Goal: Task Accomplishment & Management: Complete application form

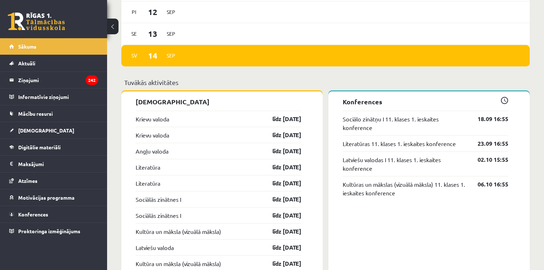
scroll to position [571, 0]
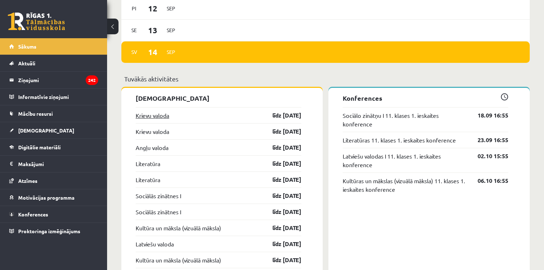
click at [147, 117] on link "Krievu valoda" at bounding box center [153, 115] width 34 height 9
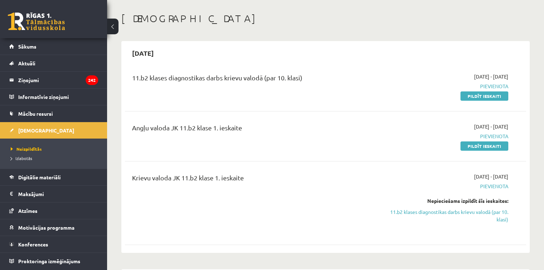
scroll to position [29, 0]
click at [476, 96] on link "Pildīt ieskaiti" at bounding box center [484, 96] width 48 height 9
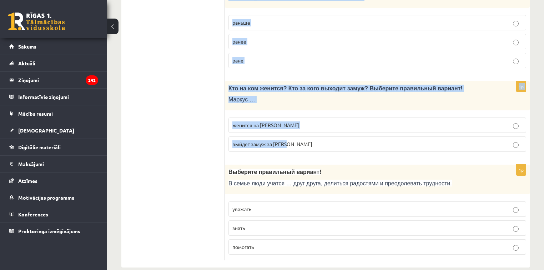
scroll to position [2292, 0]
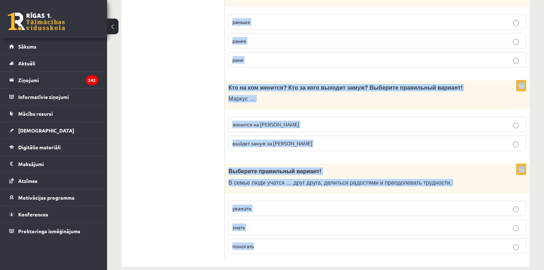
drag, startPoint x: 229, startPoint y: 112, endPoint x: 320, endPoint y: 244, distance: 160.6
copy form "Выберите правильный вариант! … есть два брата. У меня Мне Меня 1p Выберите прав…"
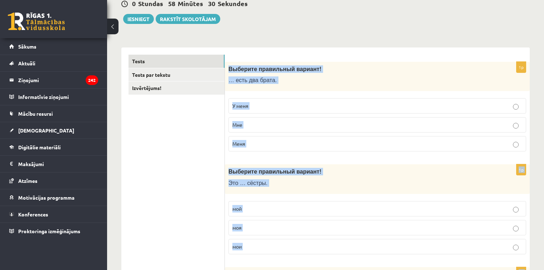
scroll to position [66, 0]
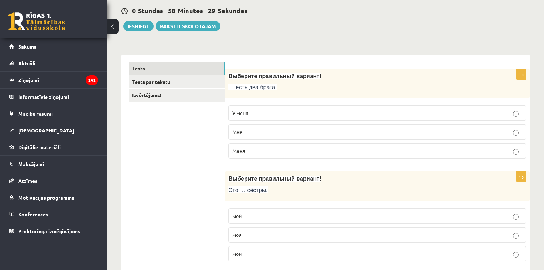
click at [250, 108] on label "У меня" at bounding box center [377, 112] width 298 height 15
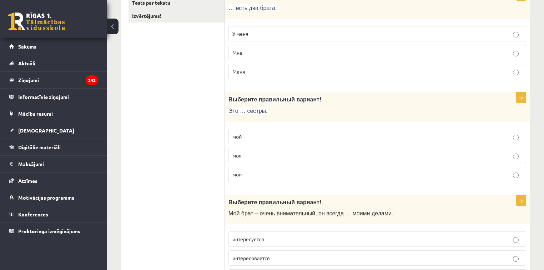
scroll to position [152, 0]
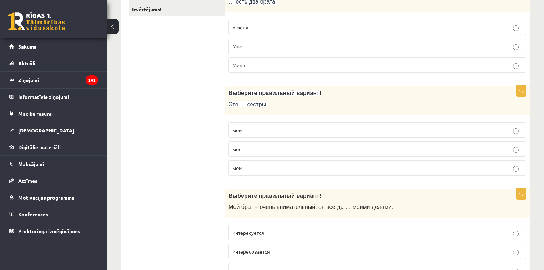
click at [254, 164] on p "мои" at bounding box center [377, 167] width 290 height 7
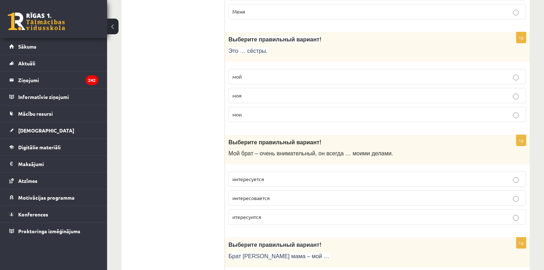
scroll to position [238, 0]
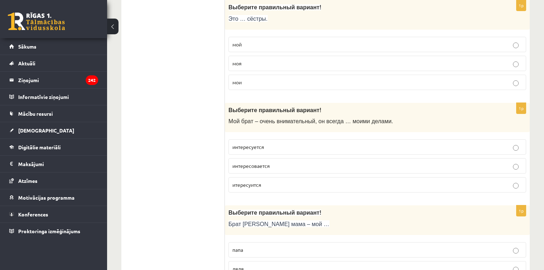
click at [243, 147] on span "интересуется" at bounding box center [248, 146] width 32 height 6
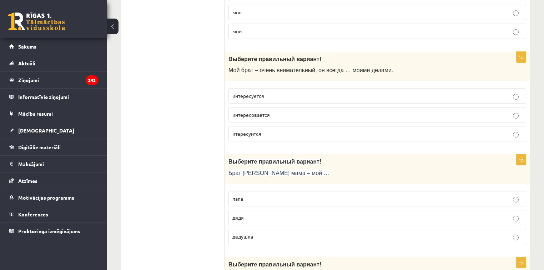
scroll to position [295, 0]
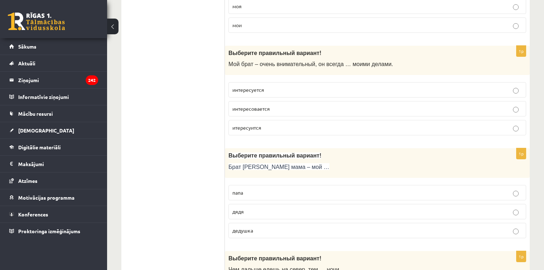
click at [248, 213] on p "дядя" at bounding box center [377, 211] width 290 height 7
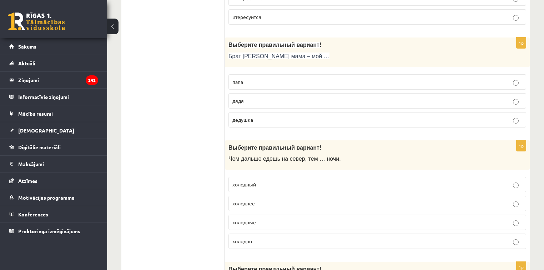
scroll to position [409, 0]
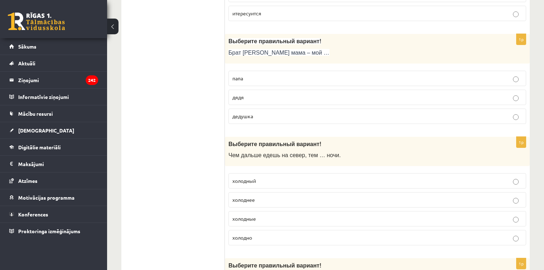
click at [261, 196] on p "холоднее" at bounding box center [377, 199] width 290 height 7
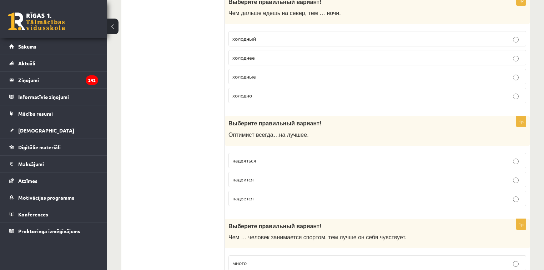
scroll to position [552, 0]
click at [252, 196] on span "надеется" at bounding box center [242, 197] width 21 height 6
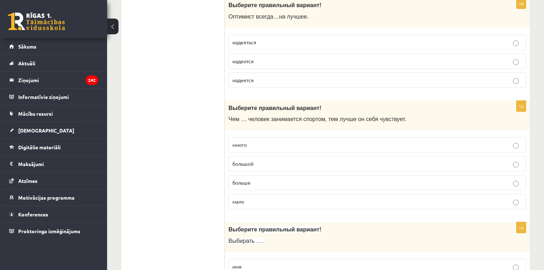
scroll to position [694, 0]
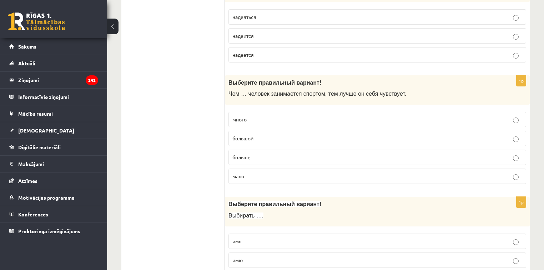
click at [245, 154] on span "больше" at bounding box center [241, 157] width 18 height 6
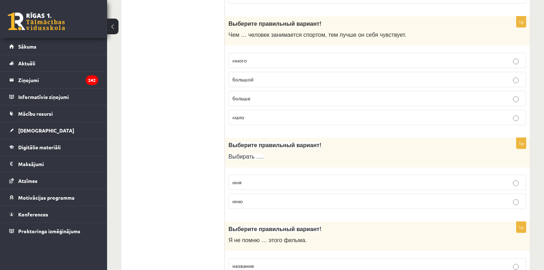
scroll to position [780, 0]
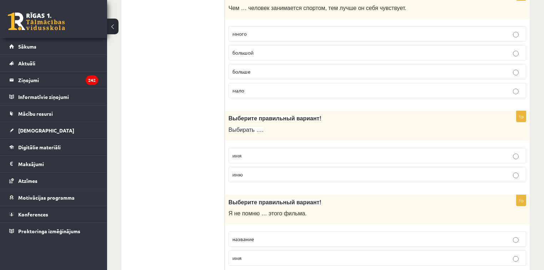
click at [265, 152] on p "имя" at bounding box center [377, 155] width 290 height 7
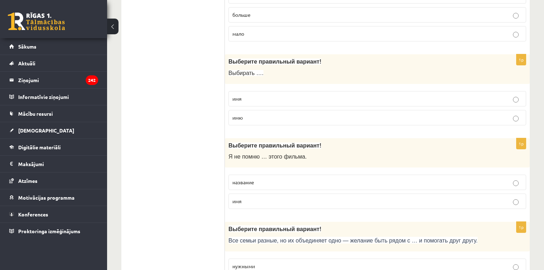
scroll to position [837, 0]
click at [254, 178] on span "название" at bounding box center [243, 181] width 22 height 6
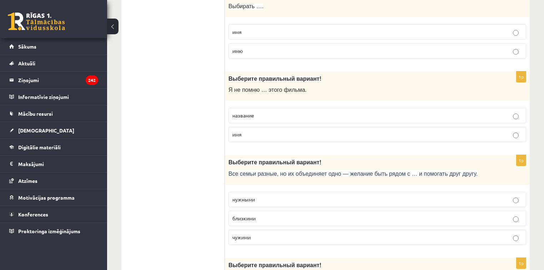
scroll to position [923, 0]
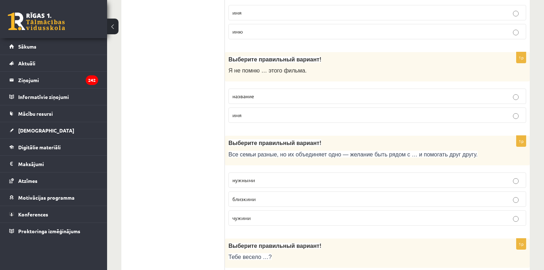
click at [264, 196] on p "близкими" at bounding box center [377, 198] width 290 height 7
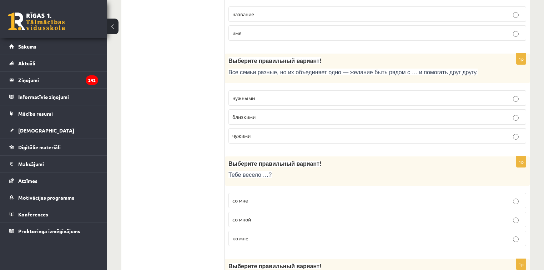
scroll to position [1008, 0]
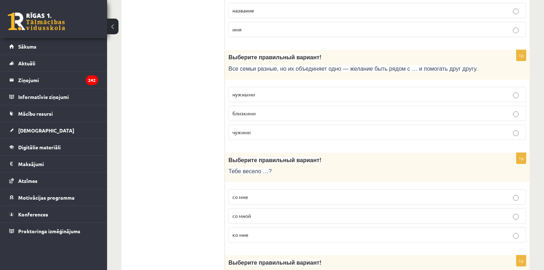
click at [237, 212] on span "со мной" at bounding box center [241, 215] width 19 height 6
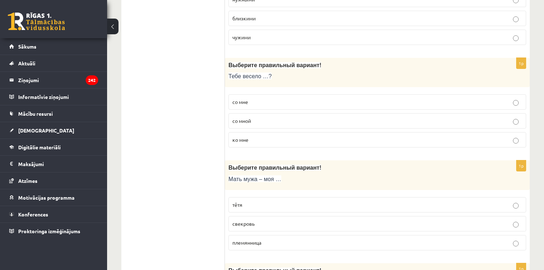
scroll to position [1122, 0]
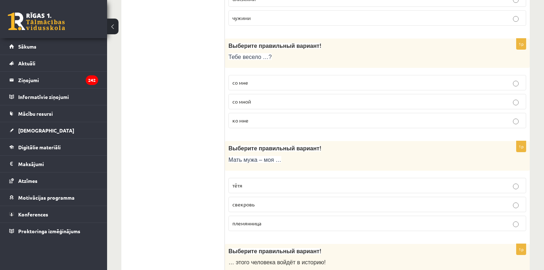
click at [263, 200] on p "свекровь" at bounding box center [377, 203] width 290 height 7
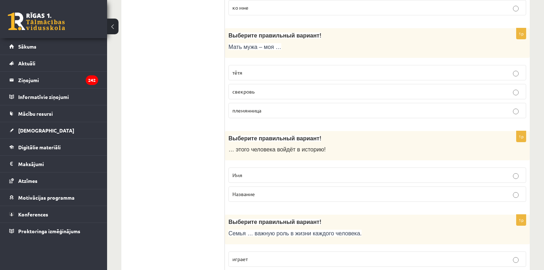
scroll to position [1237, 0]
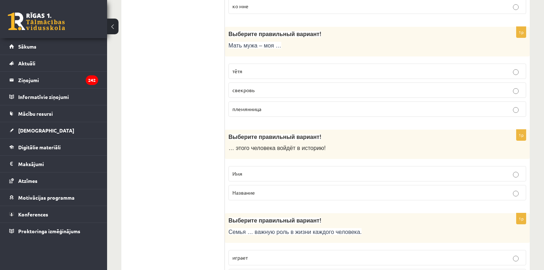
click at [275, 172] on label "Имя" at bounding box center [377, 173] width 298 height 15
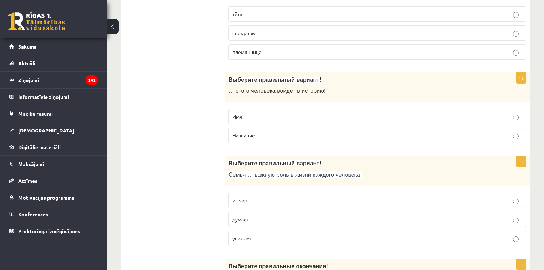
click at [247, 197] on p "играет" at bounding box center [377, 200] width 290 height 7
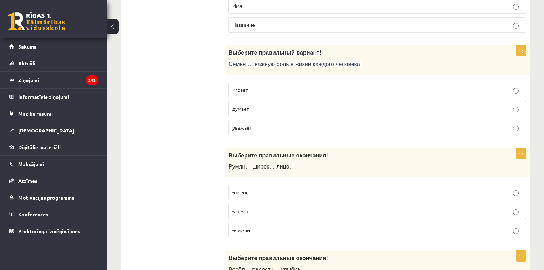
scroll to position [1408, 0]
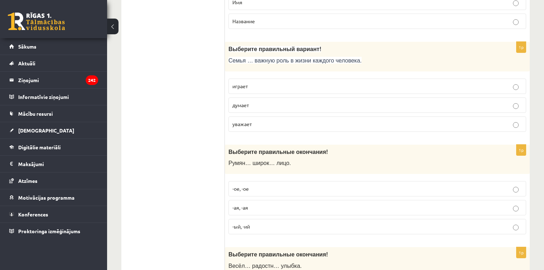
click at [266, 185] on p "-ое, -ое" at bounding box center [377, 188] width 290 height 7
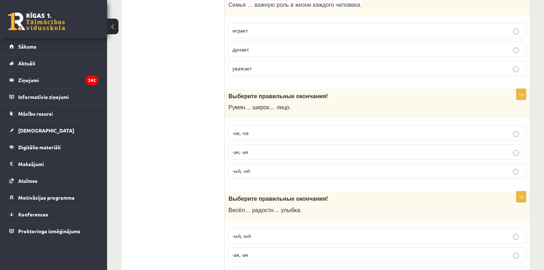
scroll to position [1493, 0]
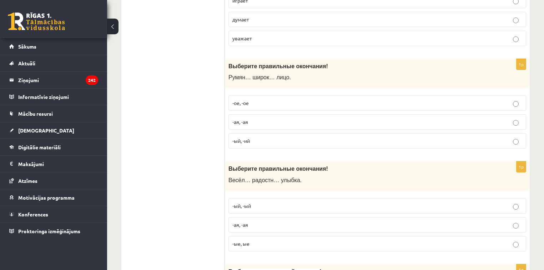
click at [237, 221] on span "-ая, -ая" at bounding box center [240, 224] width 16 height 6
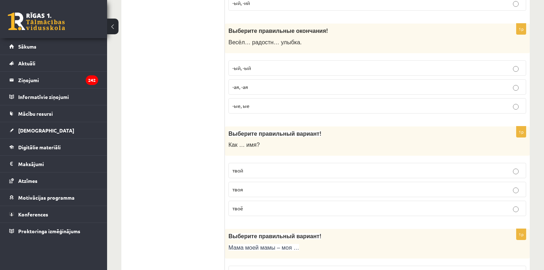
scroll to position [1636, 0]
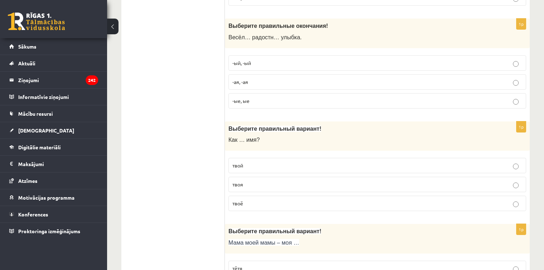
click at [253, 199] on p "твоё" at bounding box center [377, 202] width 290 height 7
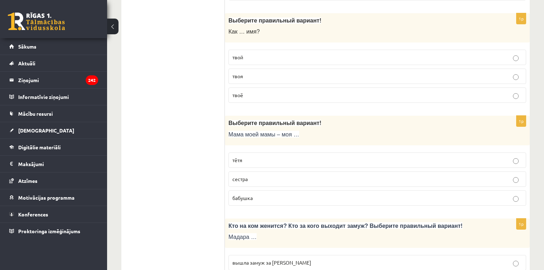
scroll to position [1750, 0]
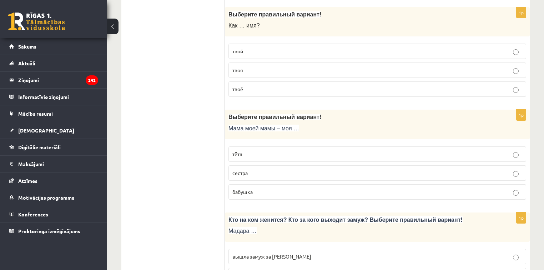
click at [265, 188] on p "бабушка" at bounding box center [377, 191] width 290 height 7
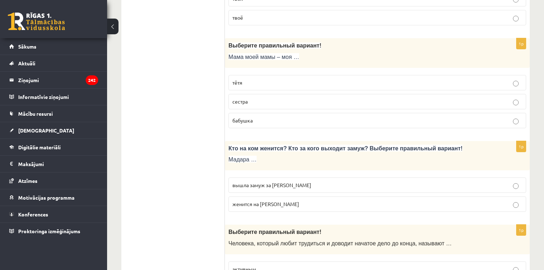
scroll to position [1836, 0]
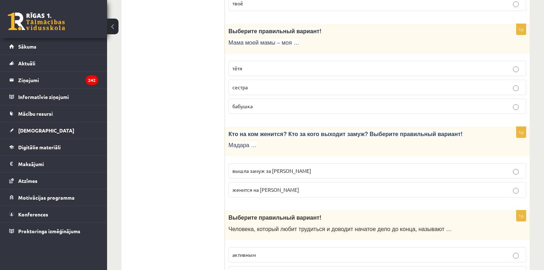
click at [259, 167] on span "вышла замуж за Марка" at bounding box center [271, 170] width 79 height 6
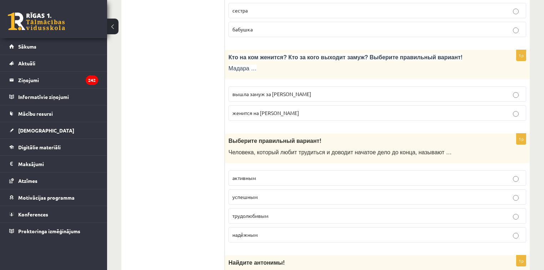
scroll to position [1921, 0]
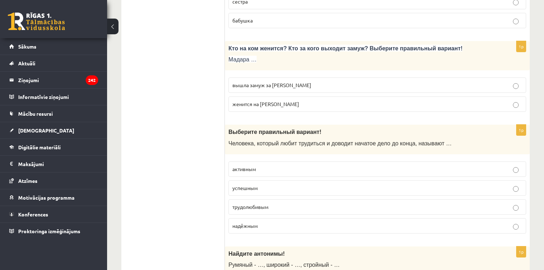
click at [263, 203] on p "трудолюбивым" at bounding box center [377, 206] width 290 height 7
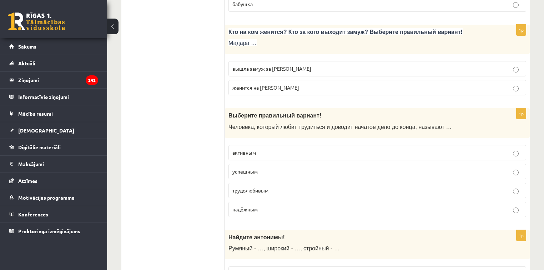
scroll to position [2036, 0]
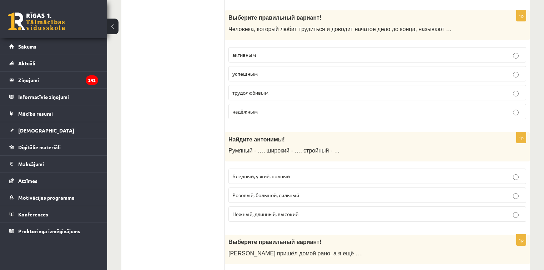
click at [255, 173] on span "Бледный, узкий, полный" at bounding box center [260, 176] width 57 height 6
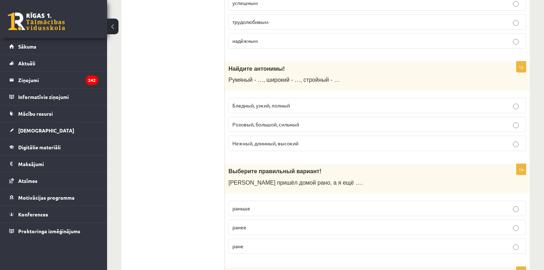
scroll to position [2121, 0]
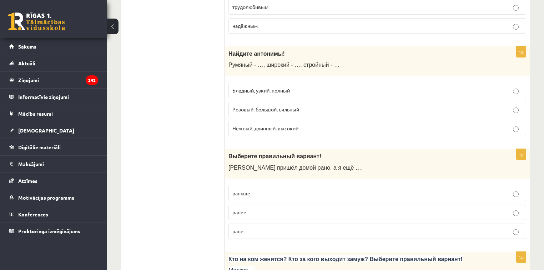
click at [255, 189] on p "раньше" at bounding box center [377, 192] width 290 height 7
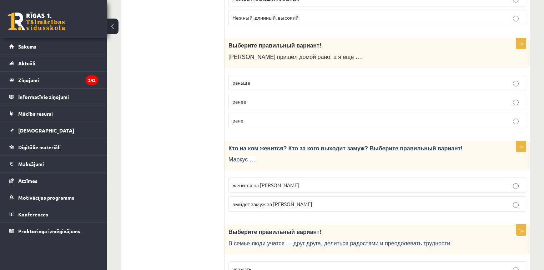
scroll to position [2235, 0]
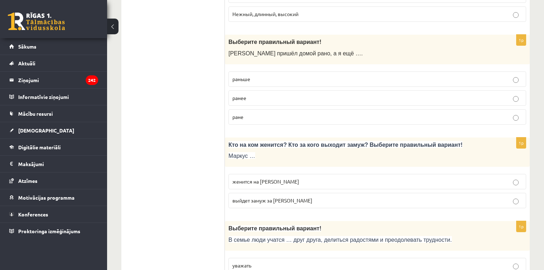
click at [273, 178] on span "женится на Агнии" at bounding box center [265, 181] width 67 height 6
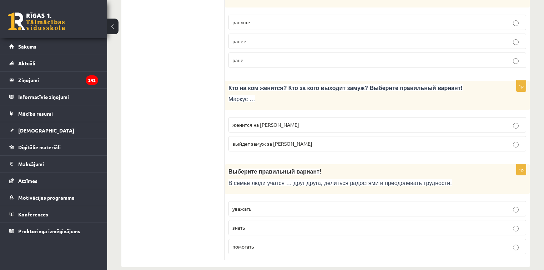
scroll to position [2292, 0]
click at [255, 204] on p "уважать" at bounding box center [377, 207] width 290 height 7
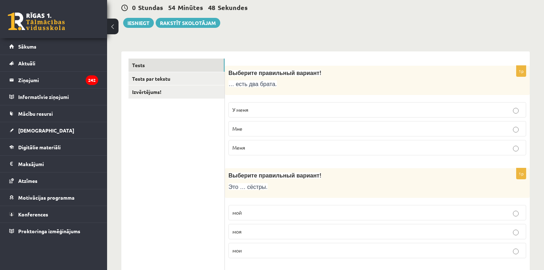
scroll to position [0, 0]
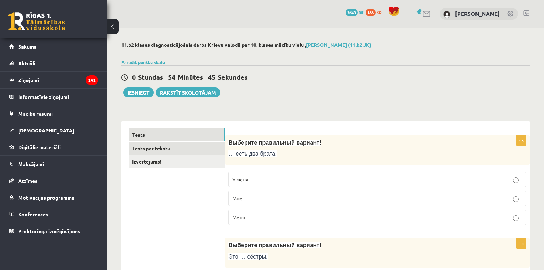
click at [140, 146] on link "Tests par tekstu" at bounding box center [176, 148] width 96 height 13
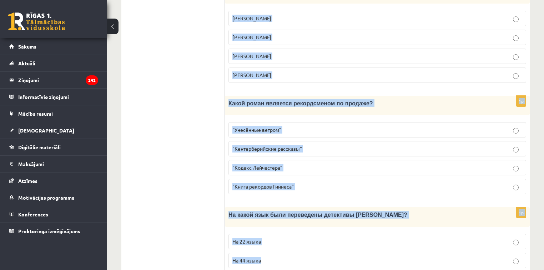
scroll to position [692, 0]
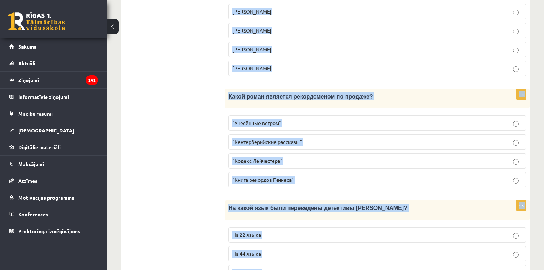
drag, startPoint x: 233, startPoint y: 102, endPoint x: 430, endPoint y: 229, distance: 234.7
copy form "Прочитайте текст «Интересные факты о книгах», выберите правильный вариант! Инте…"
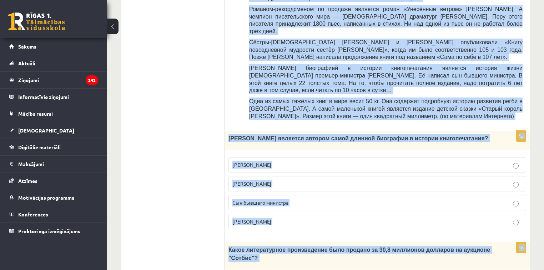
scroll to position [292, 0]
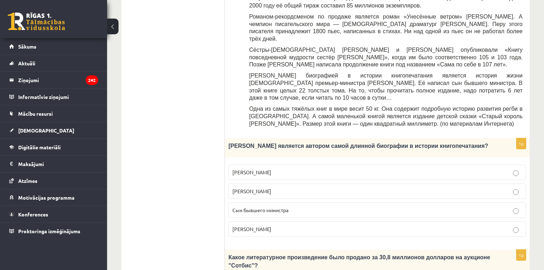
click at [200, 150] on ul "Tests Tests par tekstu Izvērtējums!" at bounding box center [176, 270] width 96 height 868
click at [261, 207] on span "Сын бывшего министра" at bounding box center [260, 210] width 56 height 6
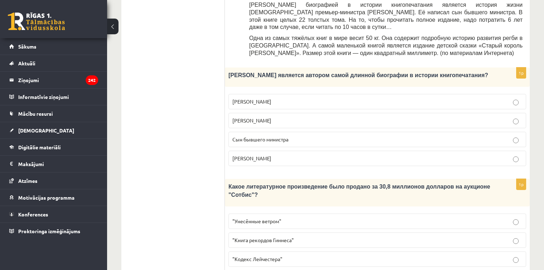
scroll to position [378, 0]
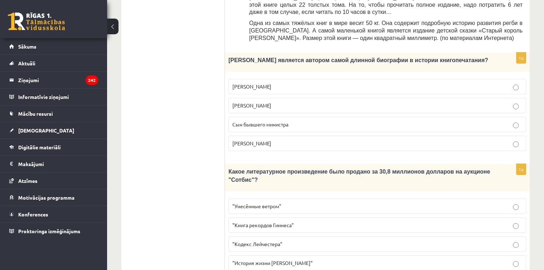
click at [265, 240] on span ""Кодекс Лейчестера"" at bounding box center [257, 243] width 50 height 6
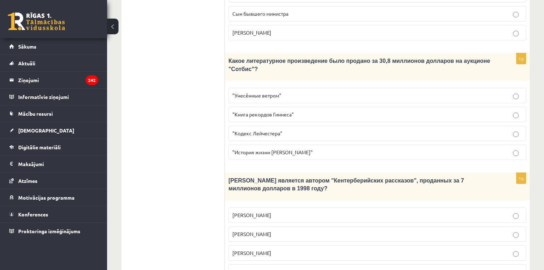
scroll to position [492, 0]
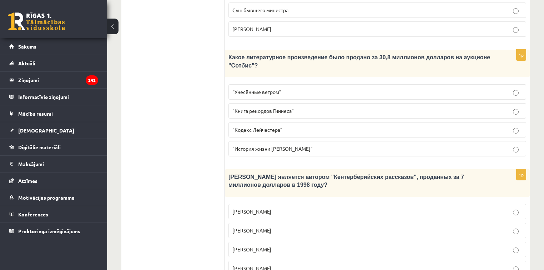
click at [245, 246] on span "Джефри Чосер" at bounding box center [251, 249] width 39 height 6
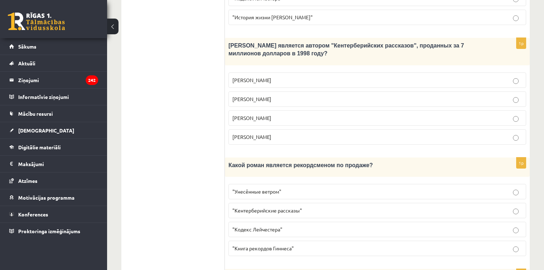
scroll to position [635, 0]
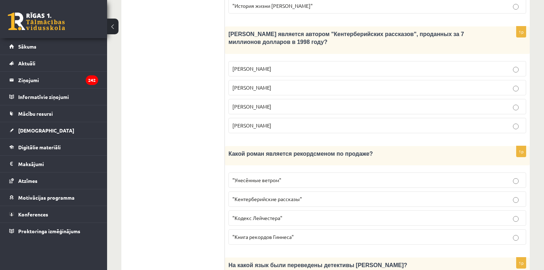
click at [263, 177] on span ""Унесённые ветром"" at bounding box center [256, 180] width 49 height 6
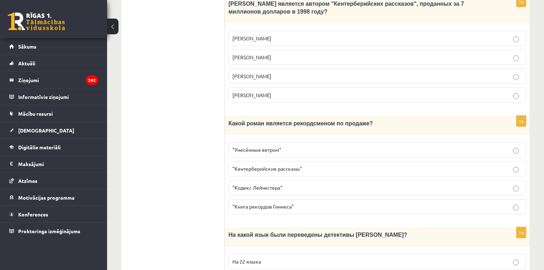
scroll to position [692, 0]
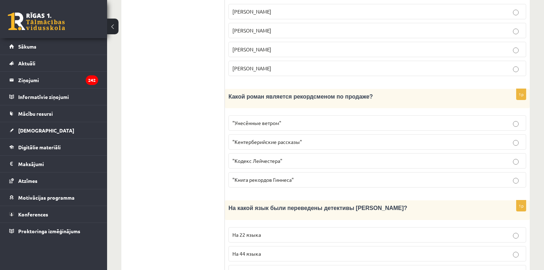
click at [248, 250] on span "На 44 языка" at bounding box center [246, 253] width 29 height 6
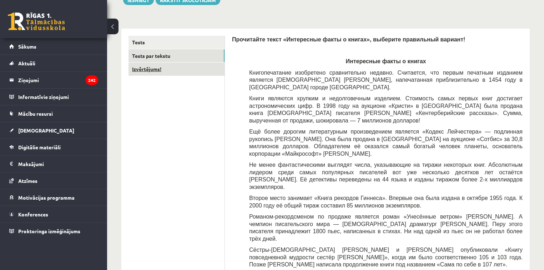
click at [168, 71] on link "Izvērtējums!" at bounding box center [176, 68] width 96 height 13
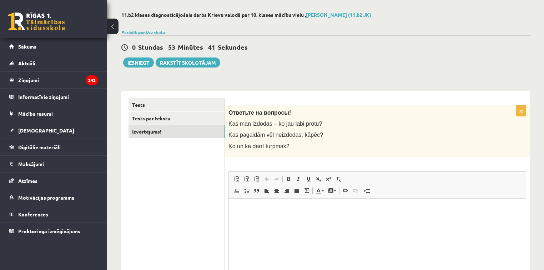
scroll to position [0, 0]
click at [250, 215] on html at bounding box center [377, 209] width 297 height 22
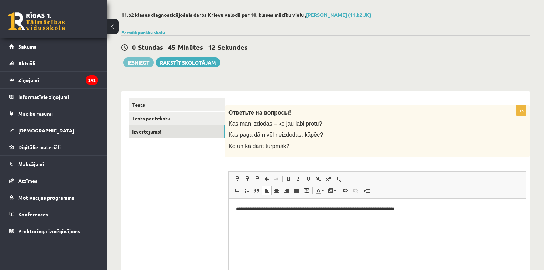
click at [143, 65] on button "Iesniegt" at bounding box center [138, 62] width 31 height 10
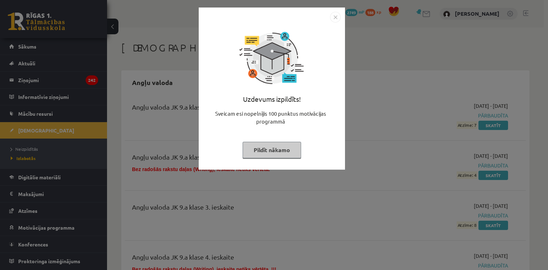
click at [284, 149] on button "Pildīt nākamo" at bounding box center [272, 150] width 59 height 16
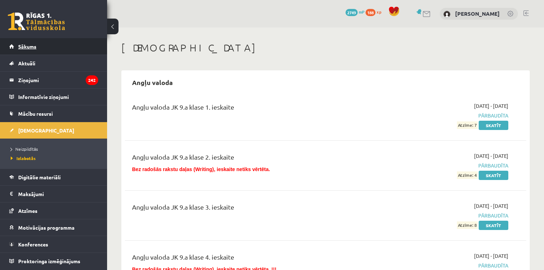
click at [45, 47] on link "Sākums" at bounding box center [53, 46] width 89 height 16
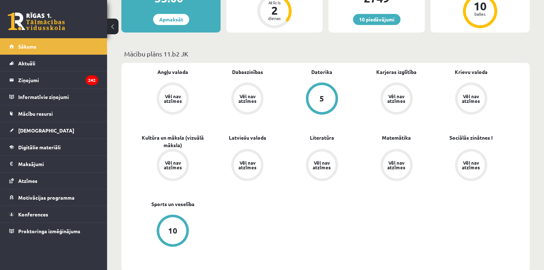
scroll to position [171, 0]
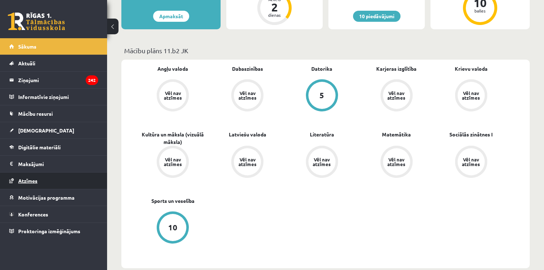
click at [41, 182] on link "Atzīmes" at bounding box center [53, 180] width 89 height 16
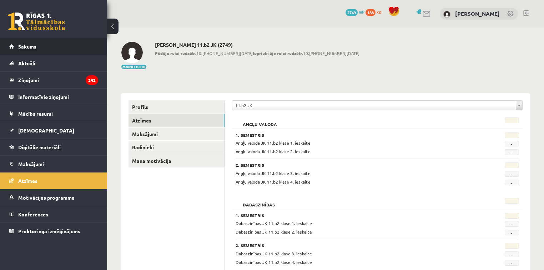
click at [20, 46] on span "Sākums" at bounding box center [27, 46] width 18 height 6
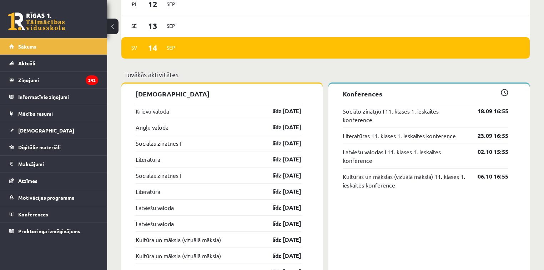
scroll to position [599, 0]
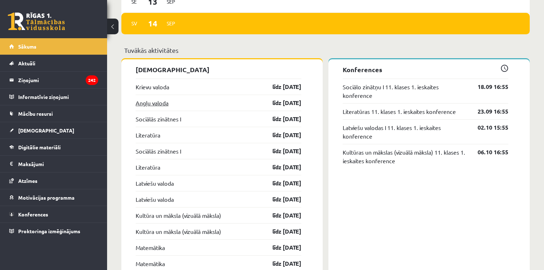
click at [158, 104] on link "Angļu valoda" at bounding box center [152, 102] width 33 height 9
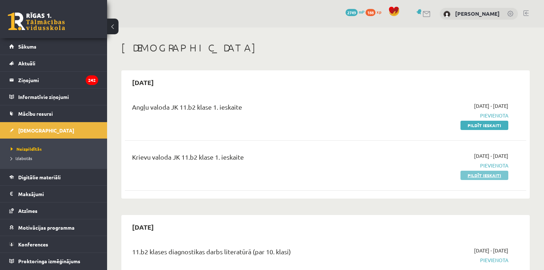
click at [481, 174] on link "Pildīt ieskaiti" at bounding box center [484, 175] width 48 height 9
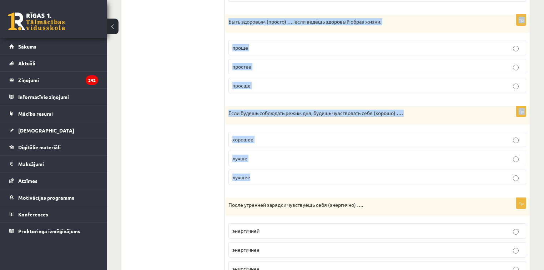
scroll to position [347, 0]
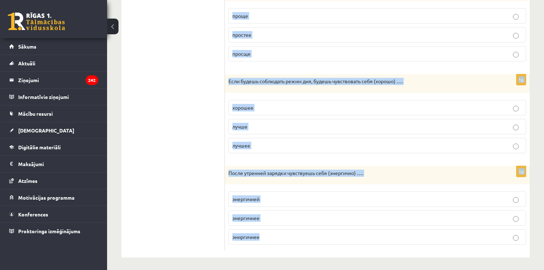
drag, startPoint x: 232, startPoint y: 73, endPoint x: 311, endPoint y: 229, distance: 174.5
click at [311, 229] on form "Выберите правильную форму сравнительной степени. 1p (Просто) … соблюдать режим …" at bounding box center [377, 15] width 290 height 469
copy form "Выберите правильную форму сравнительной степени. 1p (Просто) … соблюдать режим …"
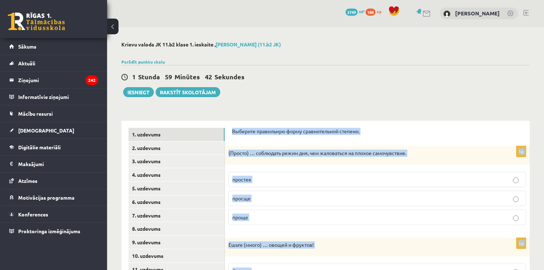
scroll to position [0, 0]
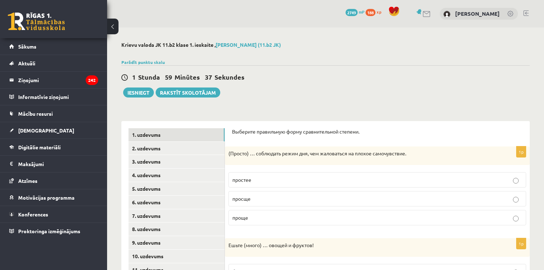
click at [268, 215] on p "проще" at bounding box center [377, 217] width 290 height 7
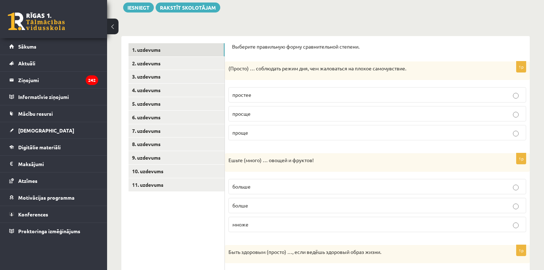
scroll to position [114, 0]
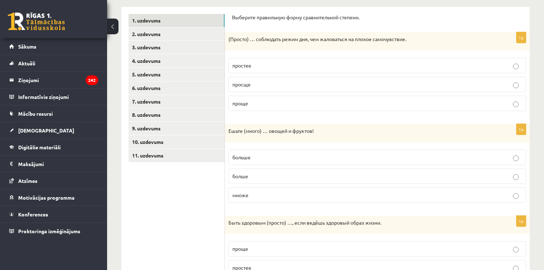
click at [260, 156] on p "больше" at bounding box center [377, 156] width 290 height 7
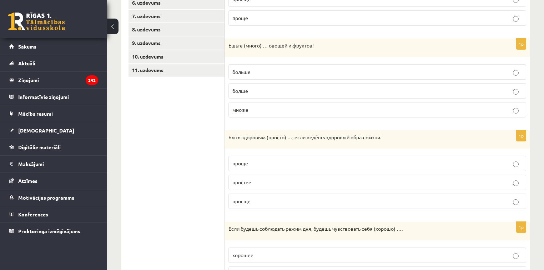
scroll to position [200, 0]
click at [263, 161] on p "проще" at bounding box center [377, 162] width 290 height 7
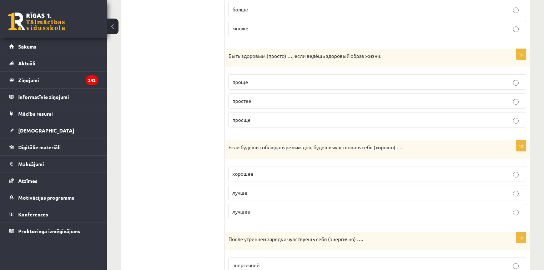
scroll to position [285, 0]
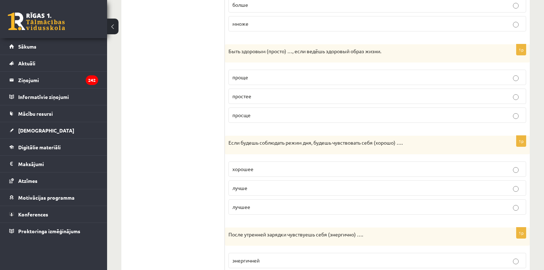
click at [260, 186] on p "лучше" at bounding box center [377, 187] width 290 height 7
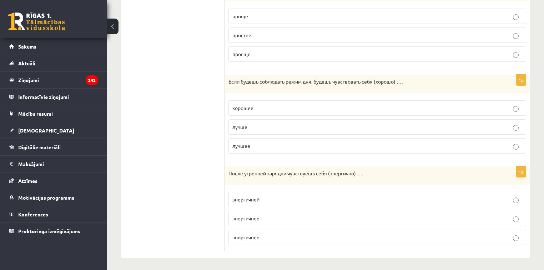
scroll to position [347, 0]
click at [263, 215] on p "энергичнее" at bounding box center [377, 217] width 290 height 7
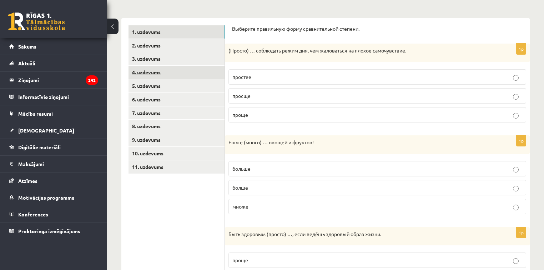
scroll to position [0, 0]
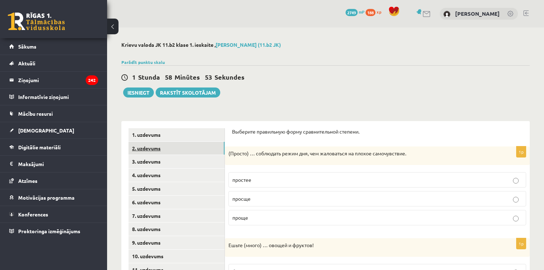
click at [144, 152] on link "2. uzdevums" at bounding box center [176, 148] width 96 height 13
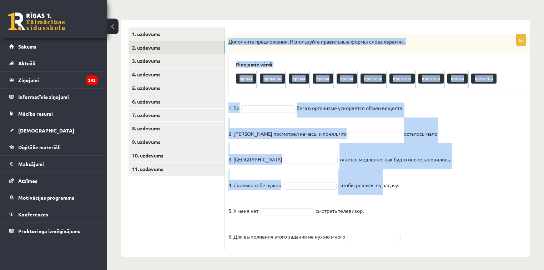
scroll to position [101, 0]
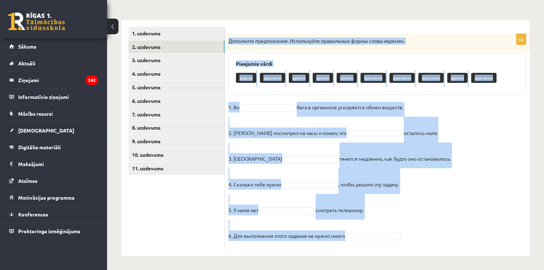
drag, startPoint x: 229, startPoint y: 84, endPoint x: 400, endPoint y: 227, distance: 222.9
click at [400, 227] on div "6p Дополните предложения. Используйте правильные формы слова «время». Pieejamie…" at bounding box center [377, 141] width 305 height 215
copy div "Дополните предложения. Используйте правильные формы слова «время». Pieejamie vā…"
click at [261, 97] on div "6p Дополните предложения. Используйте правильные формы слова «время». Pieejamie…" at bounding box center [377, 141] width 305 height 215
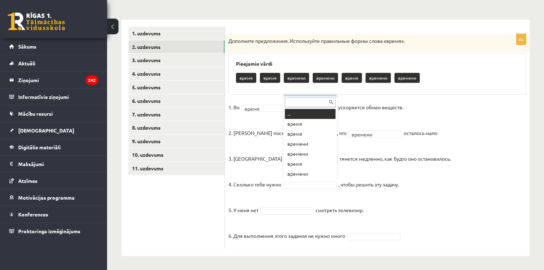
scroll to position [9, 0]
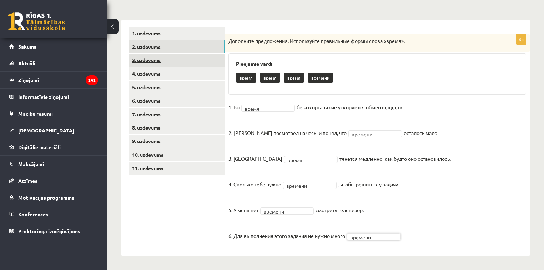
click at [158, 61] on link "3. uzdevums" at bounding box center [176, 60] width 96 height 13
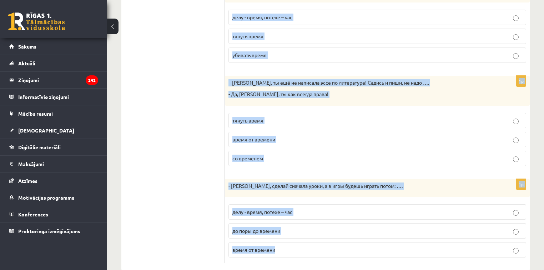
scroll to position [296, 0]
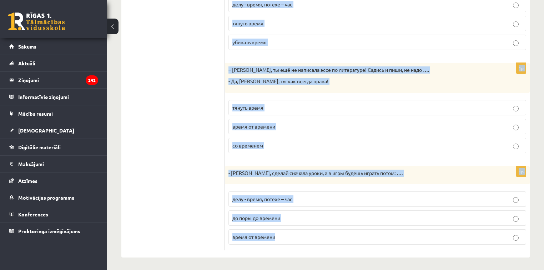
drag, startPoint x: 233, startPoint y: 29, endPoint x: 377, endPoint y: 231, distance: 248.7
click at [377, 231] on form "Дополните мини-диалоги. Выберите верный фразеологизм. 1p - Антон, пора идти спа…" at bounding box center [377, 41] width 290 height 418
copy form "Дополните мини-диалоги. Выберите верный фразеологизм. 1p - Антон, пора идти спа…"
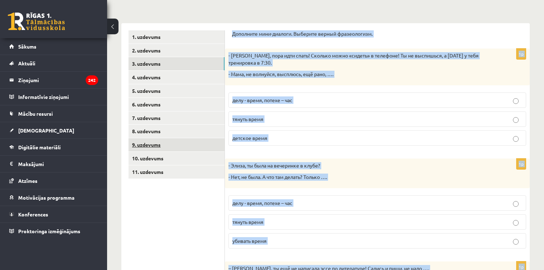
scroll to position [96, 0]
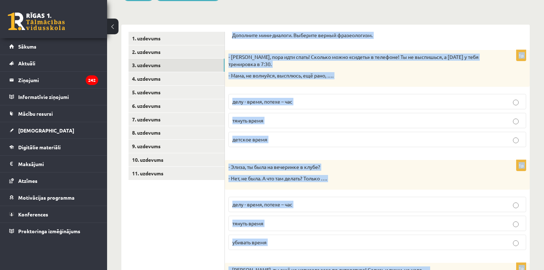
click at [264, 138] on span "детское время" at bounding box center [249, 139] width 35 height 6
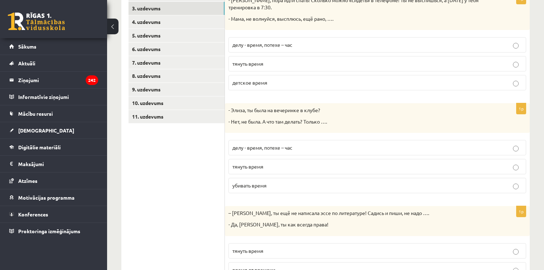
scroll to position [153, 0]
click at [276, 184] on p "убивать время" at bounding box center [377, 184] width 290 height 7
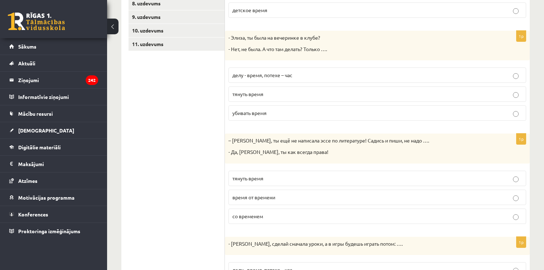
scroll to position [239, 0]
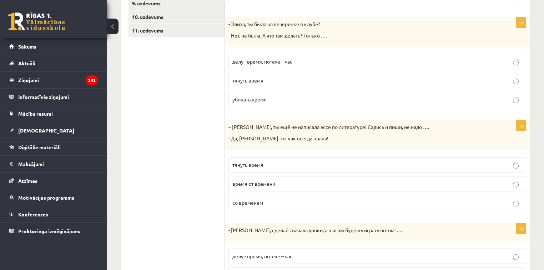
click at [249, 161] on p "тянуть время" at bounding box center [377, 164] width 290 height 7
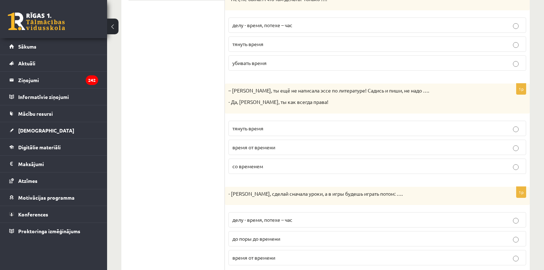
scroll to position [296, 0]
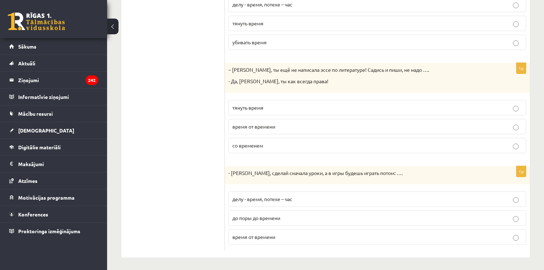
click at [256, 199] on span "делу - время, потехе – час" at bounding box center [262, 199] width 60 height 6
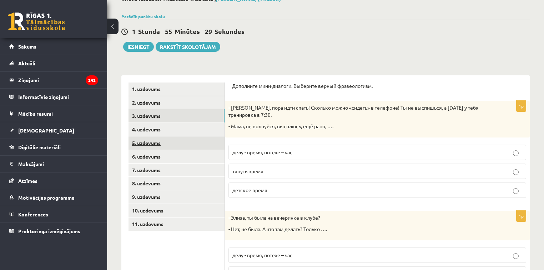
scroll to position [39, 0]
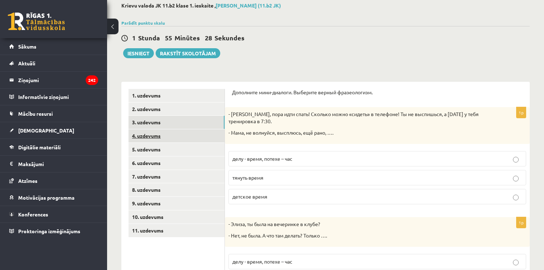
click at [170, 133] on link "4. uzdevums" at bounding box center [176, 135] width 96 height 13
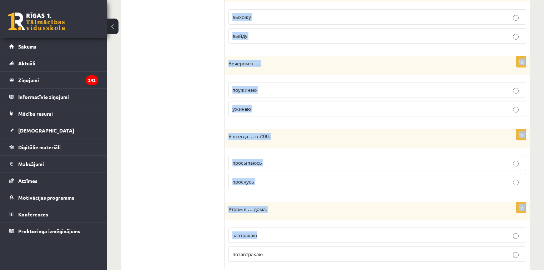
scroll to position [469, 0]
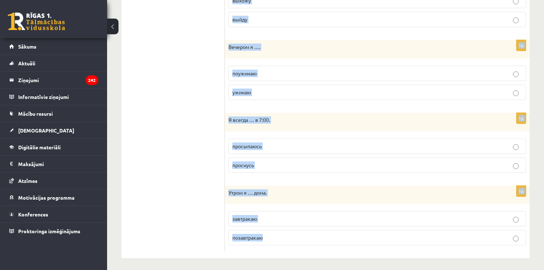
drag, startPoint x: 232, startPoint y: 90, endPoint x: 391, endPoint y: 225, distance: 208.3
copy form "Выберите правильную форму глагола (НСВ / СВ). 1p Я всегда … в 7:30. встану вста…"
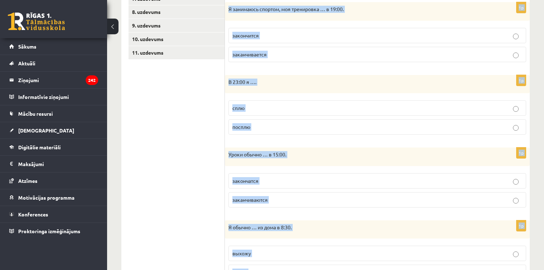
scroll to position [98, 0]
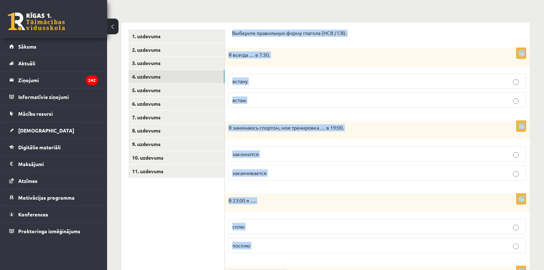
click at [261, 97] on p "встаю" at bounding box center [377, 99] width 290 height 7
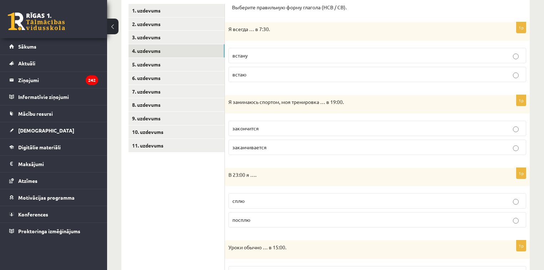
scroll to position [127, 0]
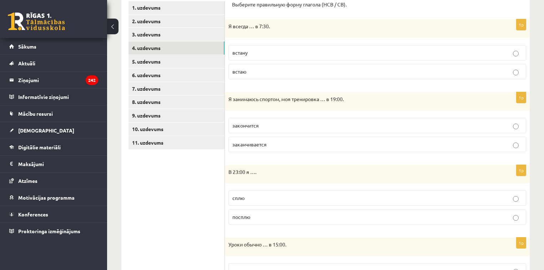
click at [269, 146] on p "заканчивается" at bounding box center [377, 144] width 290 height 7
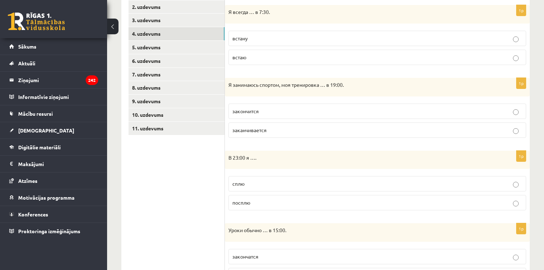
scroll to position [156, 0]
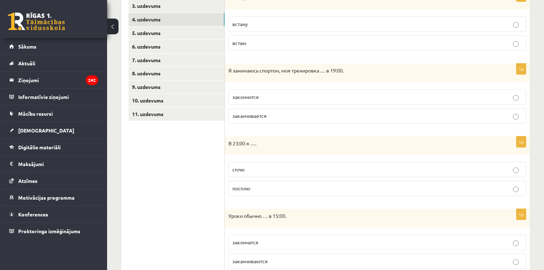
click at [252, 171] on p "сплю" at bounding box center [377, 169] width 290 height 7
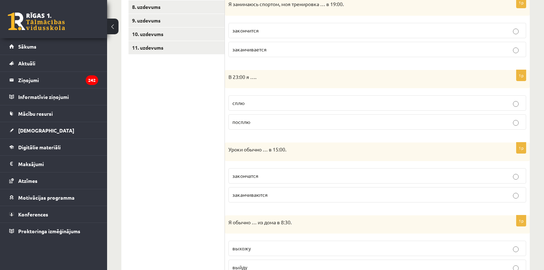
scroll to position [241, 0]
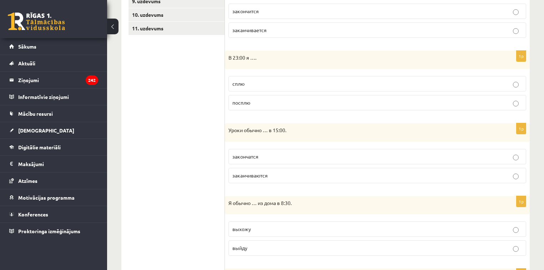
click at [255, 176] on span "заканчиваются" at bounding box center [249, 175] width 35 height 6
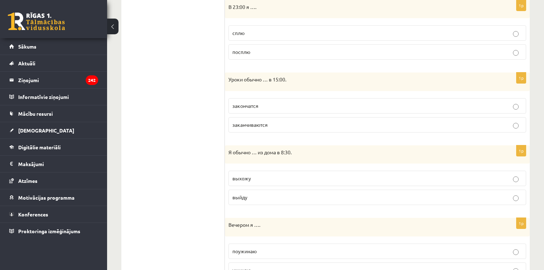
scroll to position [298, 0]
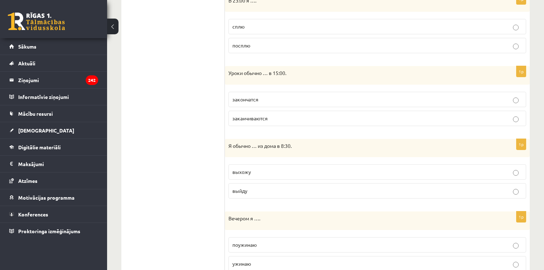
click at [241, 169] on span "выхожу" at bounding box center [241, 171] width 19 height 6
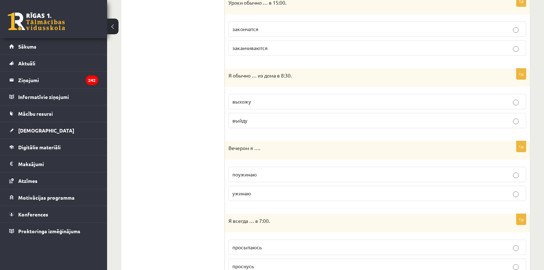
scroll to position [384, 0]
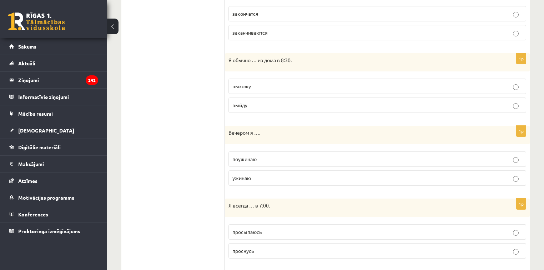
click at [238, 178] on span "ужинаю" at bounding box center [241, 177] width 19 height 6
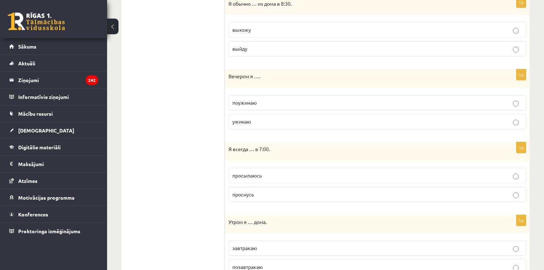
scroll to position [441, 0]
click at [251, 171] on span "просыпаюсь" at bounding box center [246, 174] width 29 height 6
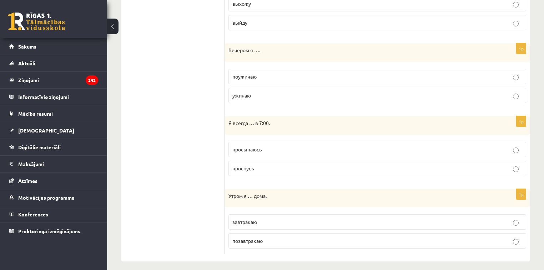
scroll to position [469, 0]
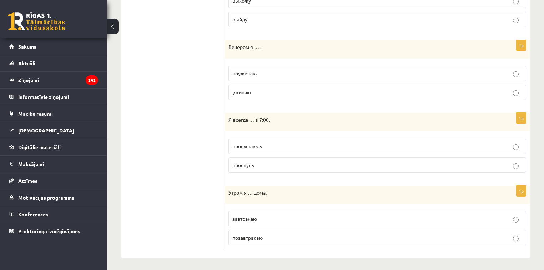
click at [247, 217] on span "завтракаю" at bounding box center [244, 218] width 25 height 6
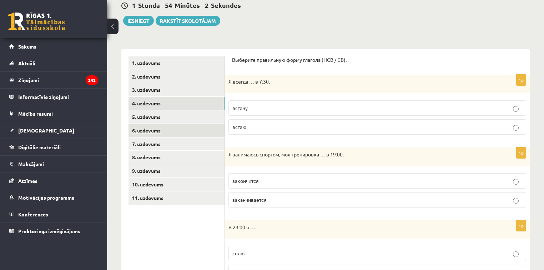
scroll to position [70, 0]
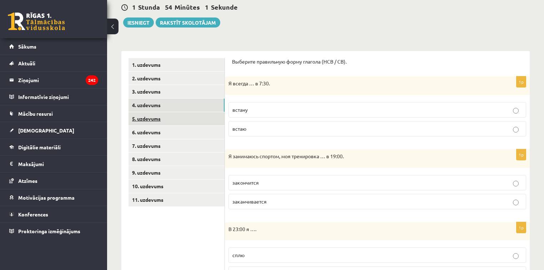
click at [155, 120] on link "5. uzdevums" at bounding box center [176, 118] width 96 height 13
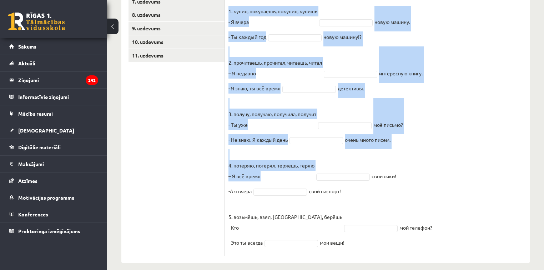
scroll to position [221, 0]
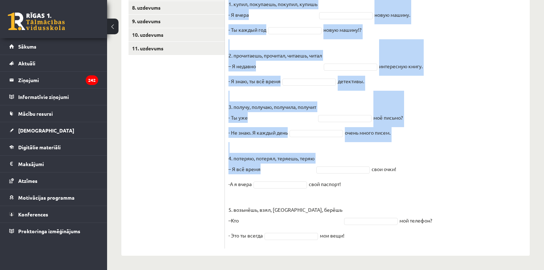
drag, startPoint x: 229, startPoint y: 71, endPoint x: 392, endPoint y: 233, distance: 229.8
click at [392, 233] on div "10p Выберите правильную форму глагола (НСВ / СВ). Pieejamie vārdi читал возьмёш…" at bounding box center [377, 81] width 305 height 334
copy div "Выберите правильную форму глагола (НСВ / СВ). Pieejamie vārdi читал возьмёшь по…"
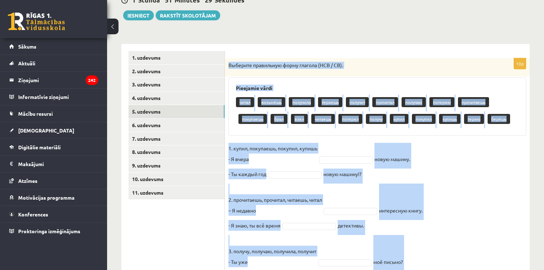
scroll to position [114, 0]
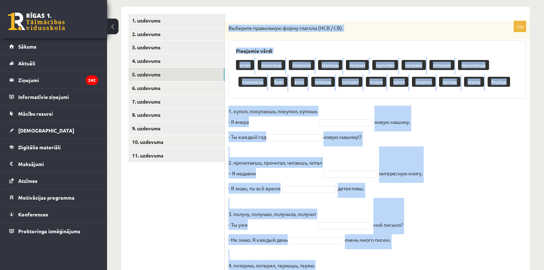
click at [345, 108] on fieldset "1. купил, покупаешь, покупил, купишь - Я вчера новую машину. - Ты каждый год но…" at bounding box center [377, 229] width 298 height 246
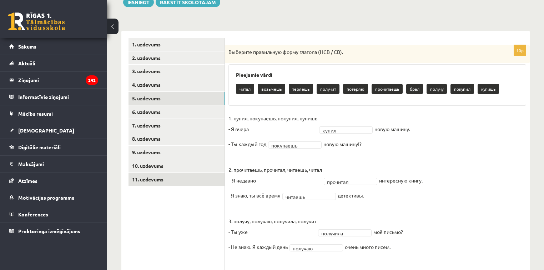
scroll to position [90, 0]
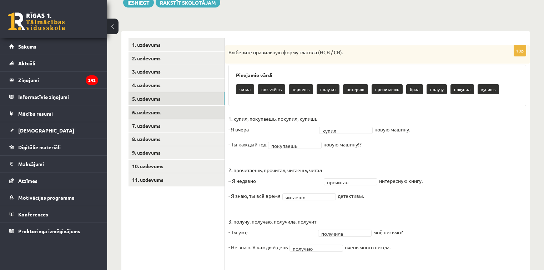
click at [193, 114] on link "6. uzdevums" at bounding box center [176, 112] width 96 height 13
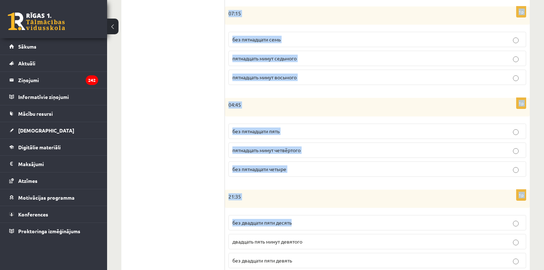
scroll to position [347, 0]
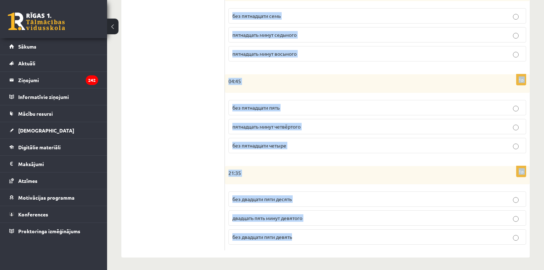
drag, startPoint x: 231, startPoint y: 40, endPoint x: 363, endPoint y: 227, distance: 228.8
click at [363, 227] on div "Сколько времени? Выберите правильный вариант. 1p 20:50 без десяти восемь десять…" at bounding box center [377, 15] width 305 height 483
copy form "Сколько времени? Выберите правильный вариант. 1p 20:50 без десяти восемь десять…"
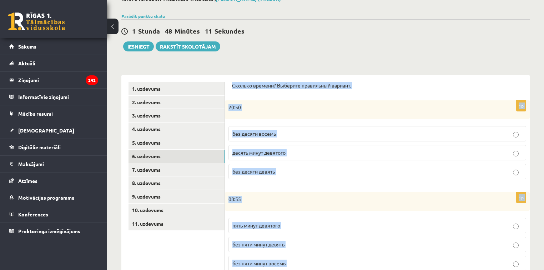
scroll to position [57, 0]
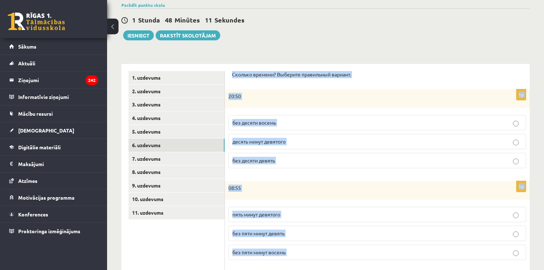
click at [324, 46] on div "Krievu valoda JK 11.b2 klase 1. ieskaite , Jānis Krilovs (11.b2 JK) Parādīt pun…" at bounding box center [325, 265] width 437 height 591
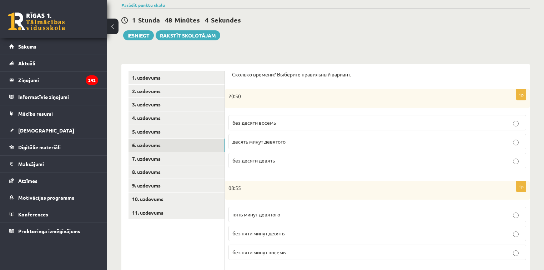
click at [289, 163] on p "без десяти девять" at bounding box center [377, 160] width 290 height 7
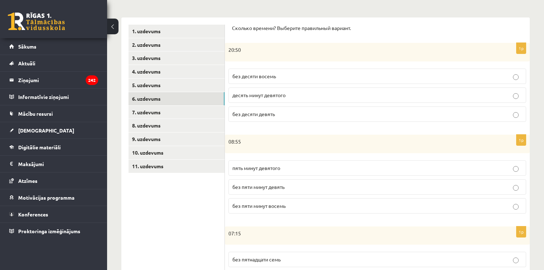
scroll to position [114, 0]
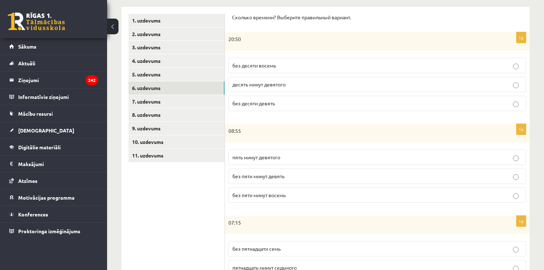
click at [254, 176] on span "без пяти минут девять" at bounding box center [258, 176] width 52 height 6
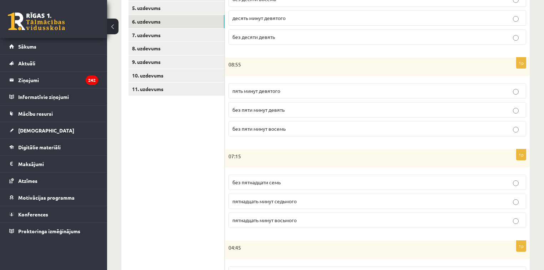
scroll to position [200, 0]
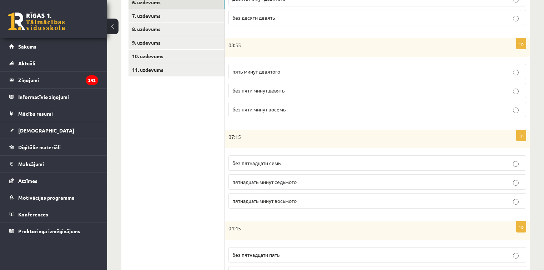
click at [261, 181] on span "пятнадцать минут седьмого" at bounding box center [264, 181] width 64 height 6
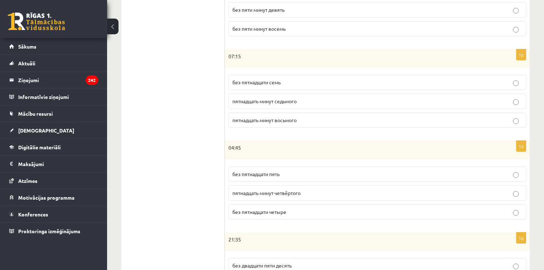
scroll to position [285, 0]
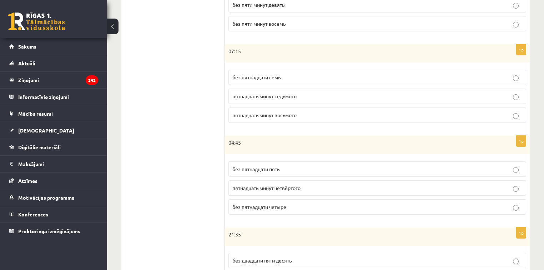
click at [268, 166] on span "без пятнадцати пять" at bounding box center [255, 169] width 47 height 6
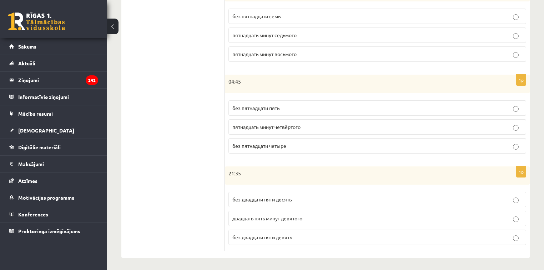
scroll to position [347, 0]
click at [273, 196] on span "без двадцати пяти десять" at bounding box center [261, 199] width 59 height 6
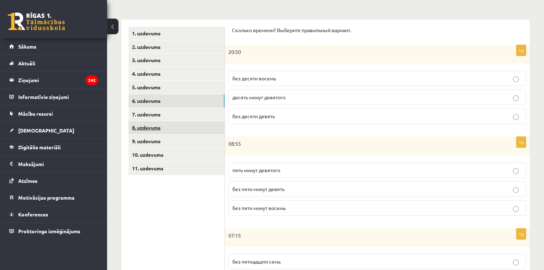
scroll to position [90, 0]
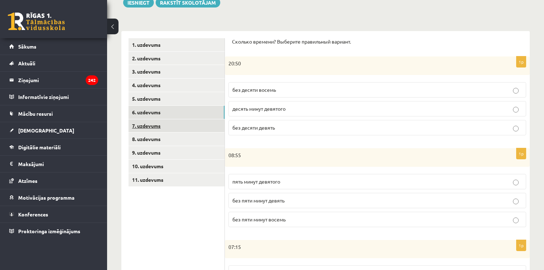
click at [167, 130] on link "7. uzdevums" at bounding box center [176, 125] width 96 height 13
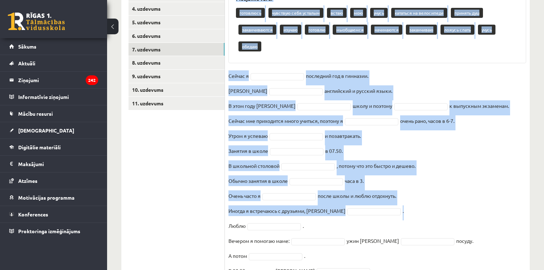
scroll to position [201, 0]
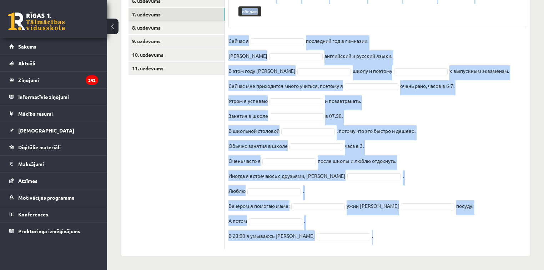
drag, startPoint x: 228, startPoint y: 51, endPoint x: 408, endPoint y: 234, distance: 256.3
click at [408, 234] on div "16p Выберите правильную форму глагола Pieejamie vārdi готовлюсь чувствую себя у…" at bounding box center [377, 91] width 305 height 315
copy div "Выберите правильную форму глагола Pieejamie vārdi готовлюсь чувствую себя устал…"
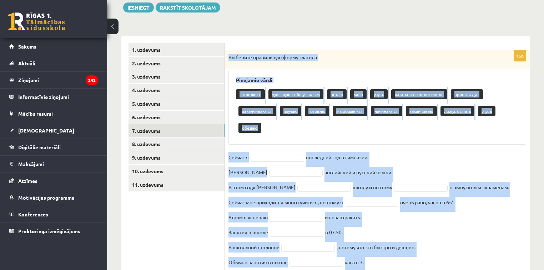
scroll to position [87, 0]
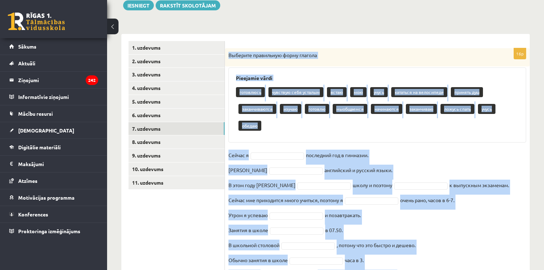
click at [265, 147] on div "16p Выберите правильную форму глагола Pieejamie vārdi готовлюсь чувствую себя у…" at bounding box center [377, 205] width 305 height 315
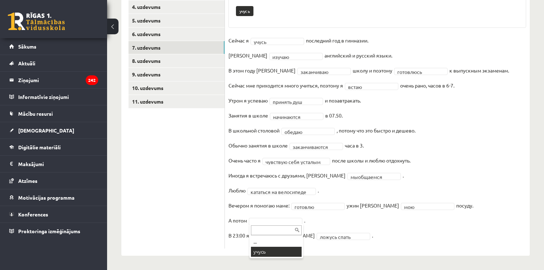
scroll to position [151, 0]
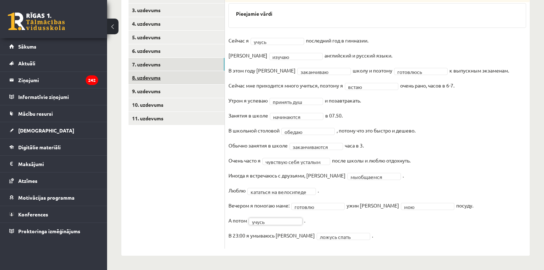
click at [174, 80] on link "8. uzdevums" at bounding box center [176, 77] width 96 height 13
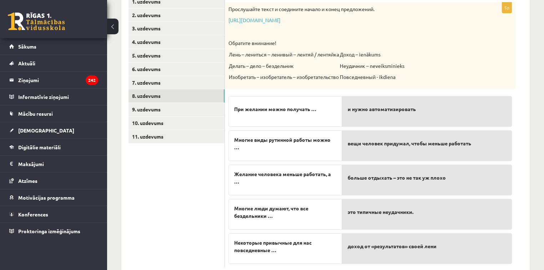
scroll to position [66, 0]
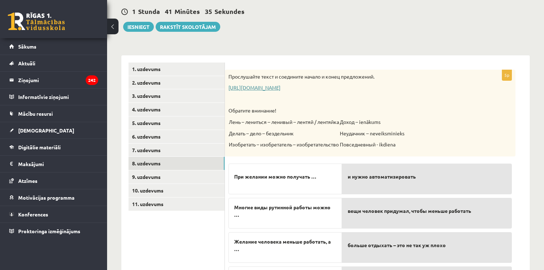
click at [245, 86] on link "https://www.zvaigzne.lv/upload/audio/100Urokov/2/49%202.mp3" at bounding box center [254, 87] width 52 height 6
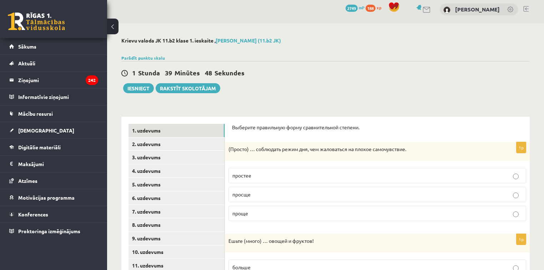
scroll to position [4, 0]
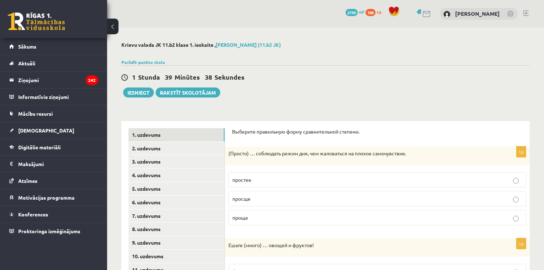
scroll to position [4, 0]
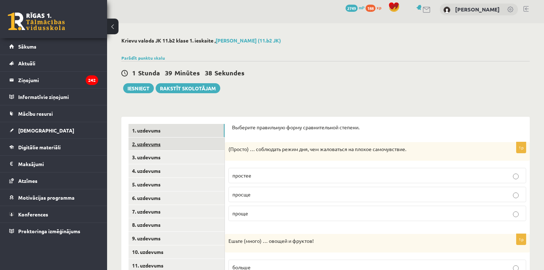
click at [167, 146] on link "2. uzdevums" at bounding box center [176, 143] width 96 height 13
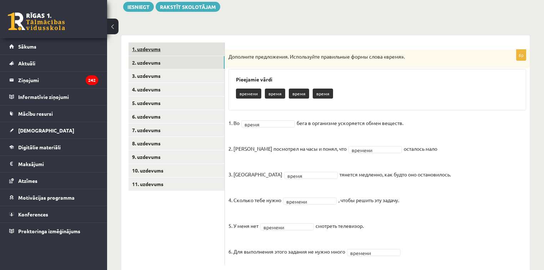
scroll to position [16, 0]
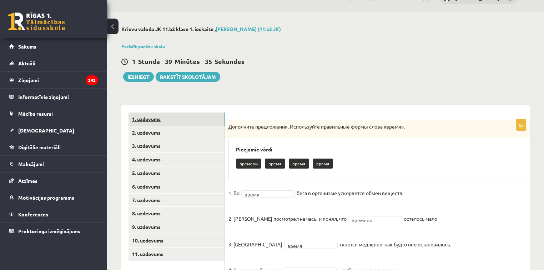
click at [164, 116] on link "1. uzdevums" at bounding box center [176, 118] width 96 height 13
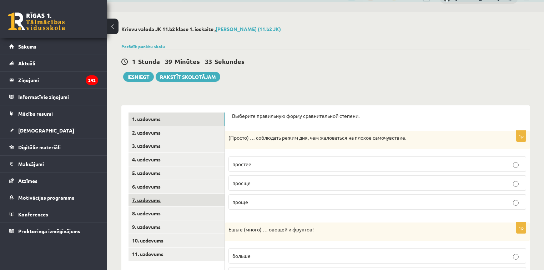
click at [161, 199] on link "7. uzdevums" at bounding box center [176, 199] width 96 height 13
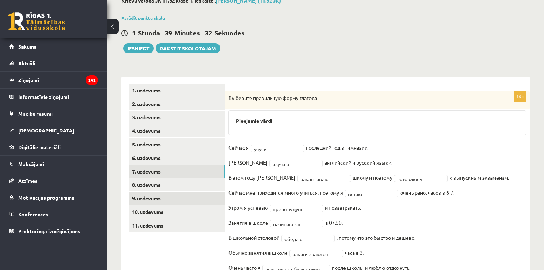
scroll to position [44, 0]
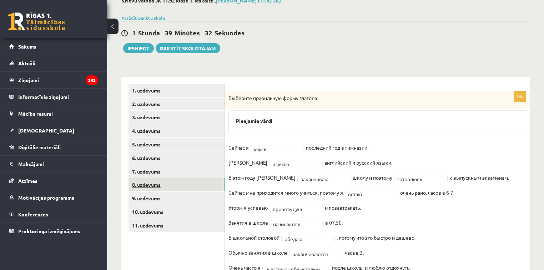
click at [155, 186] on link "8. uzdevums" at bounding box center [176, 184] width 96 height 13
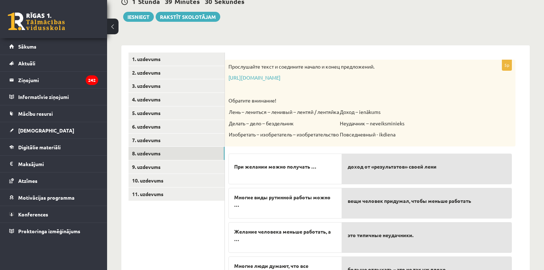
scroll to position [101, 0]
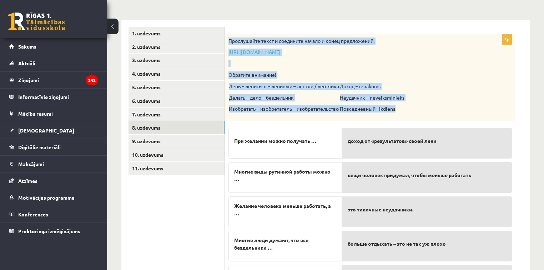
drag, startPoint x: 228, startPoint y: 40, endPoint x: 404, endPoint y: 108, distance: 188.3
click at [404, 108] on div "Прослушайте текст и соедините начало и конец предложений. https://www.zvaigzne.…" at bounding box center [370, 77] width 290 height 87
copy div "Прослушайте текст и соедините начало и конец предложений. https://www.zvaigzne.…"
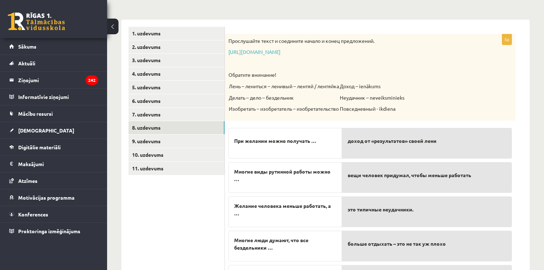
click at [199, 204] on ul "1. uzdevums 2. uzdevums 3. uzdevums 4. uzdevums 5. uzdevums 6. uzdevums 7. uzde…" at bounding box center [176, 163] width 96 height 272
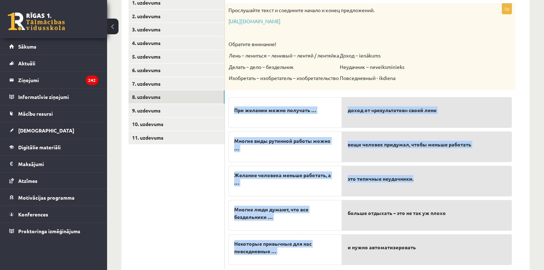
scroll to position [151, 0]
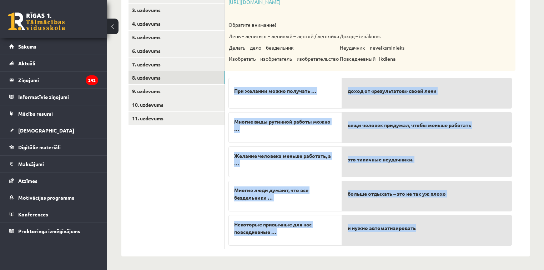
drag, startPoint x: 232, startPoint y: 119, endPoint x: 459, endPoint y: 224, distance: 250.3
click at [459, 224] on fieldset "При желании можно получать … Многие виды рутинной работы можно … Желание челове…" at bounding box center [369, 159] width 283 height 171
copy fieldset "При желании можно получать … Многие виды рутинной работы можно … Желание челове…"
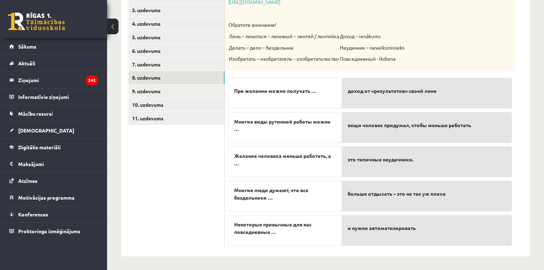
click at [204, 178] on ul "1. uzdevums 2. uzdevums 3. uzdevums 4. uzdevums 5. uzdevums 6. uzdevums 7. uzde…" at bounding box center [176, 113] width 96 height 272
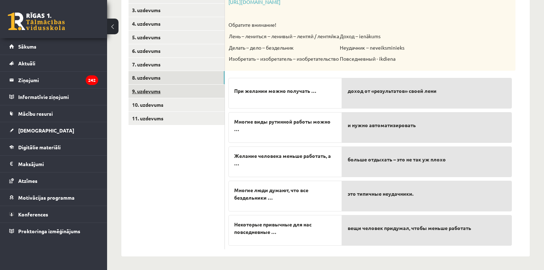
click at [161, 94] on link "9. uzdevums" at bounding box center [176, 91] width 96 height 13
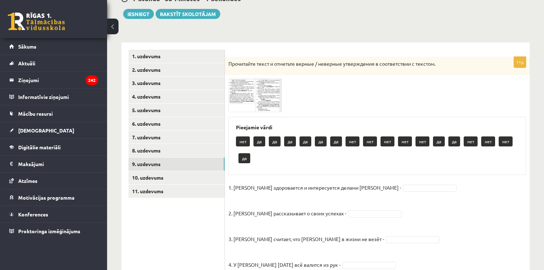
scroll to position [123, 0]
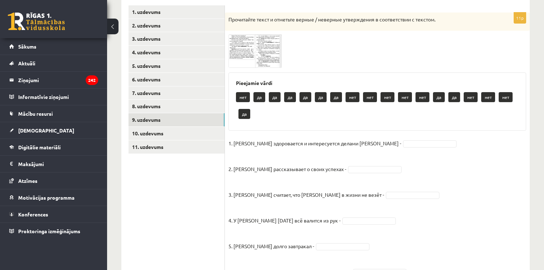
click at [243, 43] on img at bounding box center [255, 50] width 54 height 33
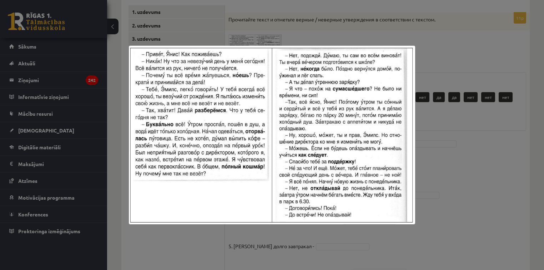
click at [296, 25] on div at bounding box center [272, 135] width 544 height 270
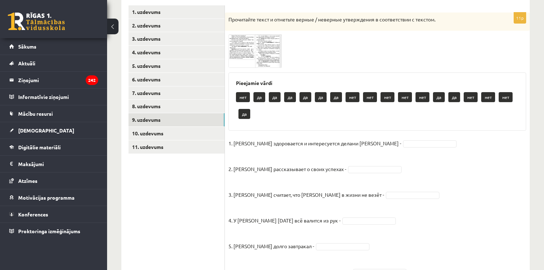
click at [265, 43] on img at bounding box center [255, 50] width 54 height 33
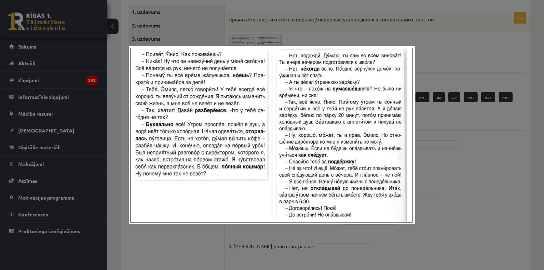
click at [265, 38] on div at bounding box center [272, 135] width 544 height 270
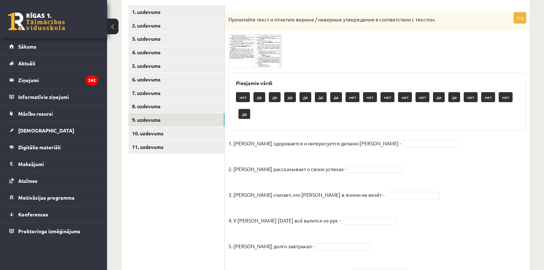
click at [248, 46] on img at bounding box center [255, 50] width 54 height 33
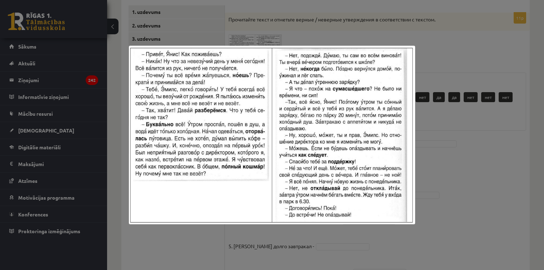
click at [426, 46] on div at bounding box center [272, 135] width 544 height 270
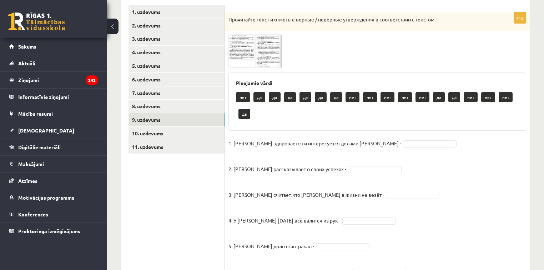
click at [275, 47] on img at bounding box center [255, 50] width 54 height 33
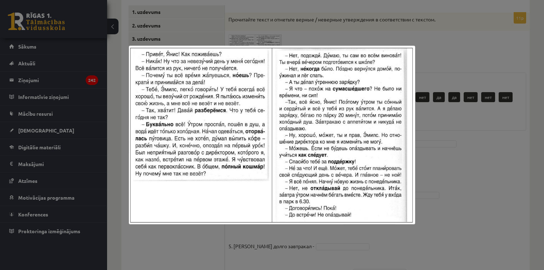
click at [325, 20] on div at bounding box center [272, 135] width 544 height 270
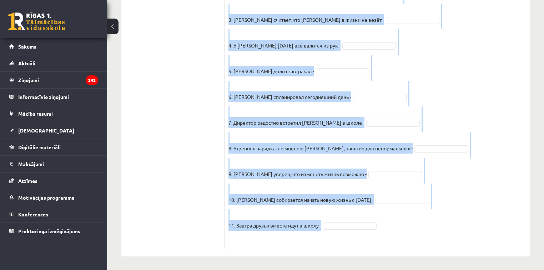
scroll to position [298, 0]
drag, startPoint x: 229, startPoint y: 104, endPoint x: 387, endPoint y: 223, distance: 198.1
click at [387, 223] on div "11p Прочитайте текст и отметьте верные / неверные утверждения в соответствии с …" at bounding box center [377, 42] width 305 height 411
copy div "Прочитайте текст и отметьте верные / неверные утверждения в соответствии с текс…"
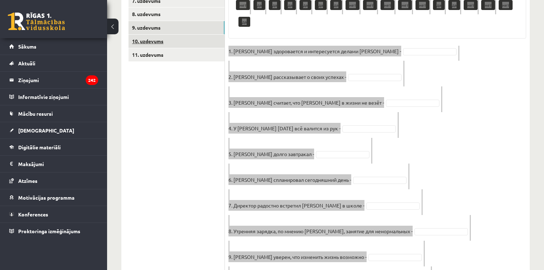
scroll to position [184, 0]
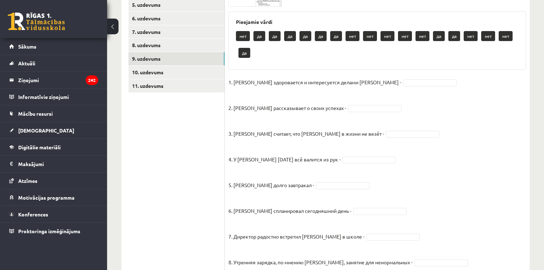
click at [209, 126] on ul "1. uzdevums 2. uzdevums 3. uzdevums 4. uzdevums 5. uzdevums 6. uzdevums 7. uzde…" at bounding box center [176, 153] width 96 height 418
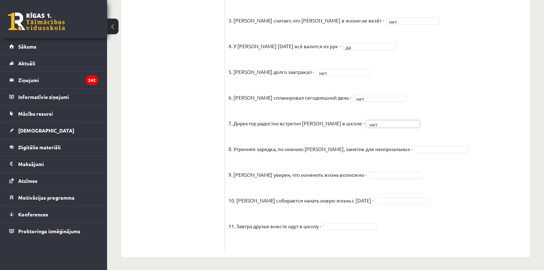
scroll to position [281, 0]
drag, startPoint x: 412, startPoint y: 202, endPoint x: 409, endPoint y: 205, distance: 4.8
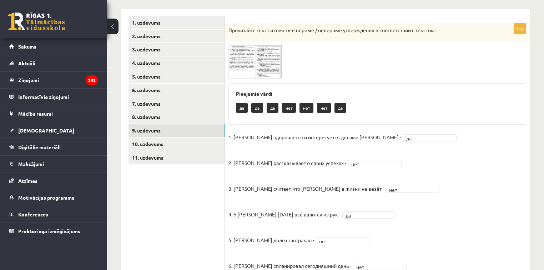
scroll to position [110, 0]
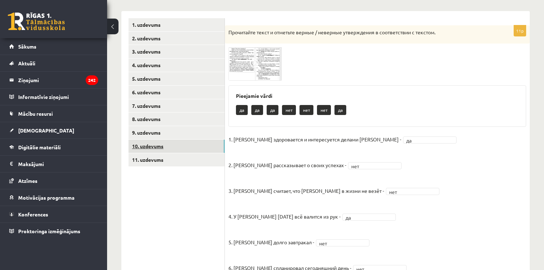
click at [158, 145] on link "10. uzdevums" at bounding box center [176, 145] width 96 height 13
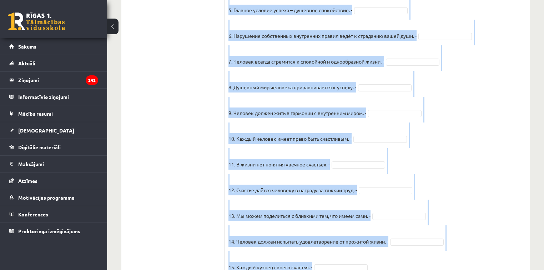
scroll to position [615, 0]
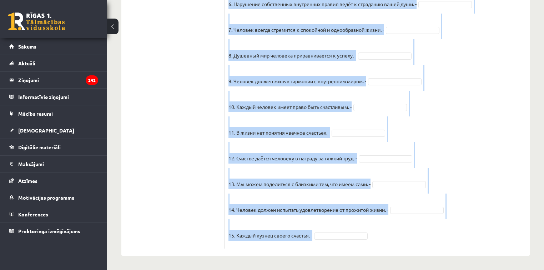
drag, startPoint x: 229, startPoint y: 87, endPoint x: 414, endPoint y: 226, distance: 231.4
copy div "Прочитайте текст и отметьте верные / неверные утверждения в соответствии с текс…"
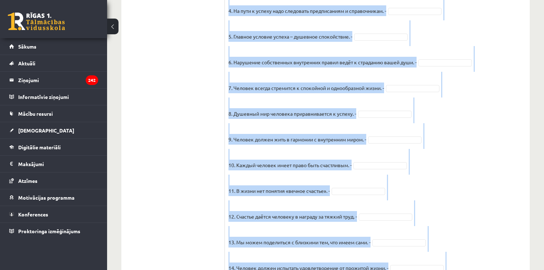
scroll to position [444, 0]
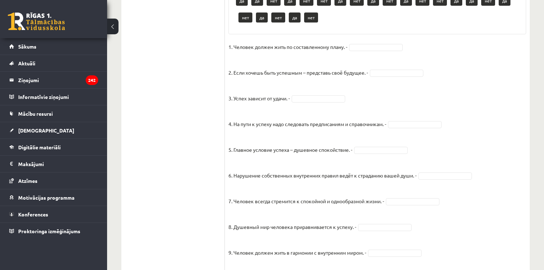
click at [198, 76] on ul "1. uzdevums 2. uzdevums 3. uzdevums 4. uzdevums 5. uzdevums 6. uzdevums 7. uzde…" at bounding box center [176, 51] width 96 height 735
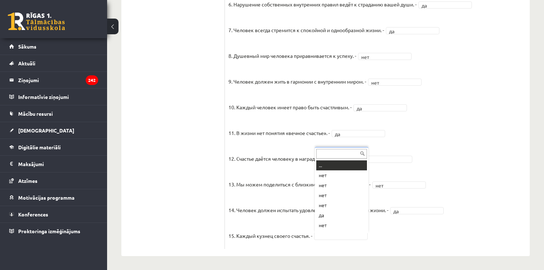
scroll to position [9, 0]
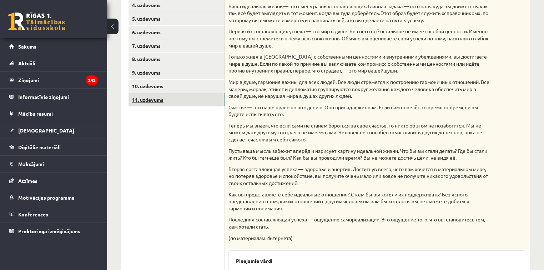
click at [160, 101] on link "11. uzdevums" at bounding box center [176, 99] width 96 height 13
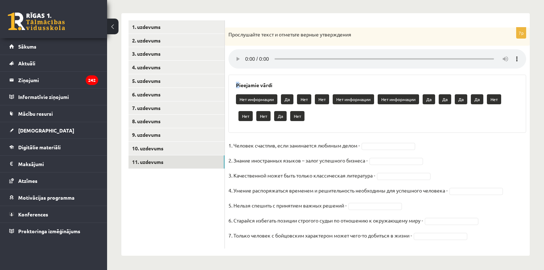
click at [237, 84] on h3 "Pieejamie vārdi" at bounding box center [377, 85] width 283 height 6
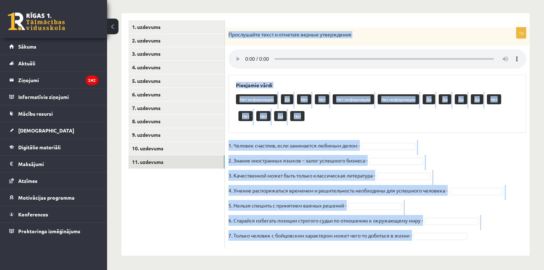
drag, startPoint x: 228, startPoint y: 32, endPoint x: 420, endPoint y: 240, distance: 282.3
click at [420, 240] on div "7p Прослушайте текст и отметьте верные утверждения Pieejamie vārdi Нет информац…" at bounding box center [377, 137] width 305 height 221
copy div "Прослушайте текст и отметьте верные утверждения Pieejamie vārdi Нет информации …"
click at [387, 124] on div "Нет информации Да Нет Нет Нет информации Нет информации Да Да Да Да Нет Нет Нет…" at bounding box center [377, 109] width 283 height 34
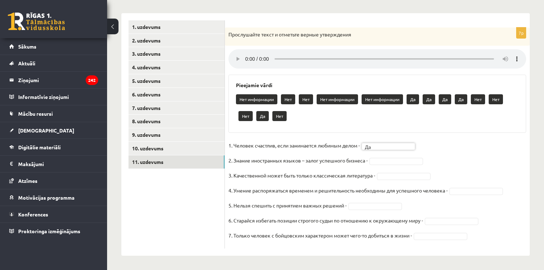
click at [385, 155] on fieldset "1. Человек счастлив, если занимается любимым делом - Да ** 2. Знание иностранны…" at bounding box center [377, 192] width 298 height 105
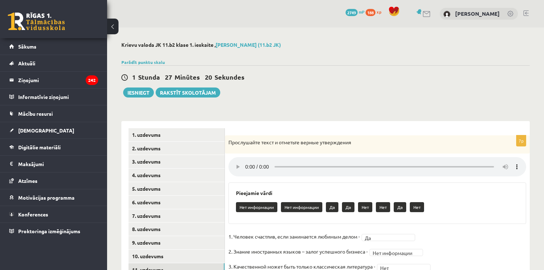
scroll to position [0, 0]
click at [129, 91] on button "Iesniegt" at bounding box center [138, 92] width 31 height 10
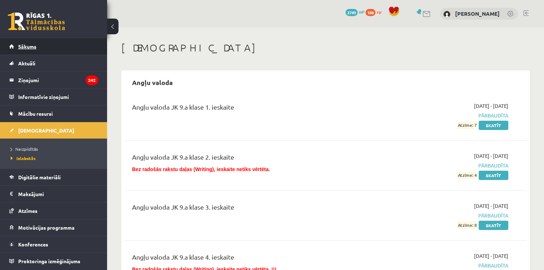
click at [50, 45] on link "Sākums" at bounding box center [53, 46] width 89 height 16
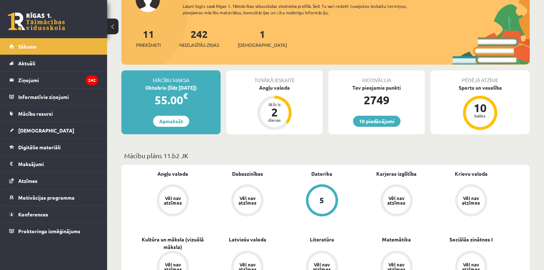
scroll to position [57, 0]
